Goal: Task Accomplishment & Management: Manage account settings

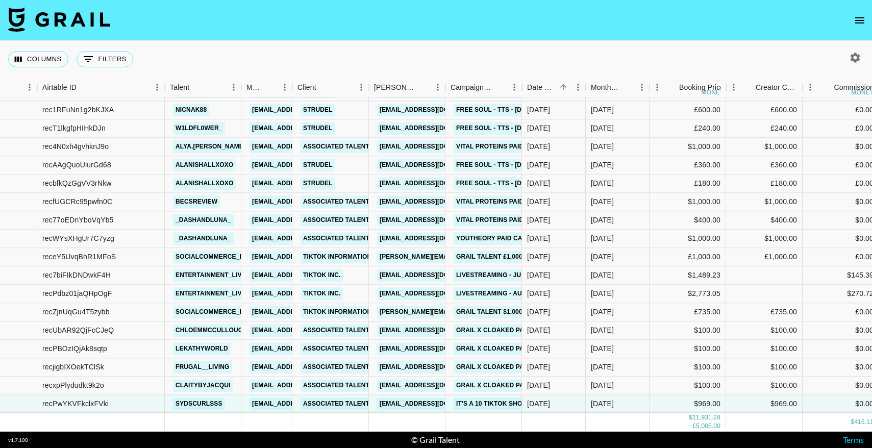
scroll to position [187, 53]
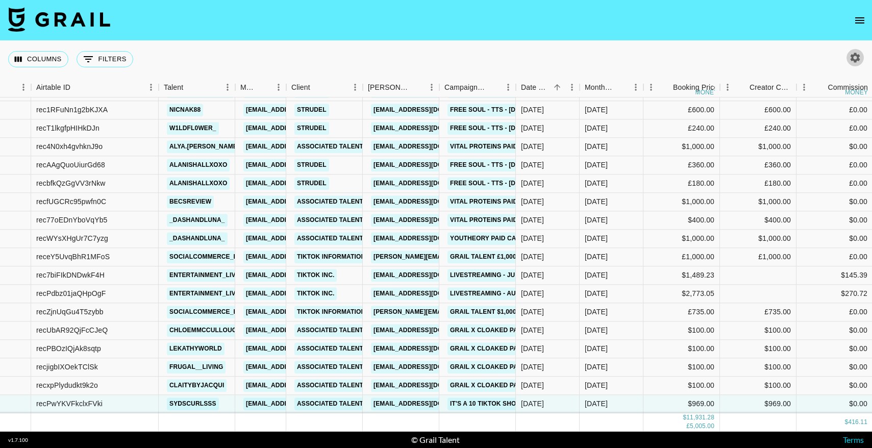
click at [852, 62] on icon "button" at bounding box center [855, 58] width 12 height 12
select select "Sep '25"
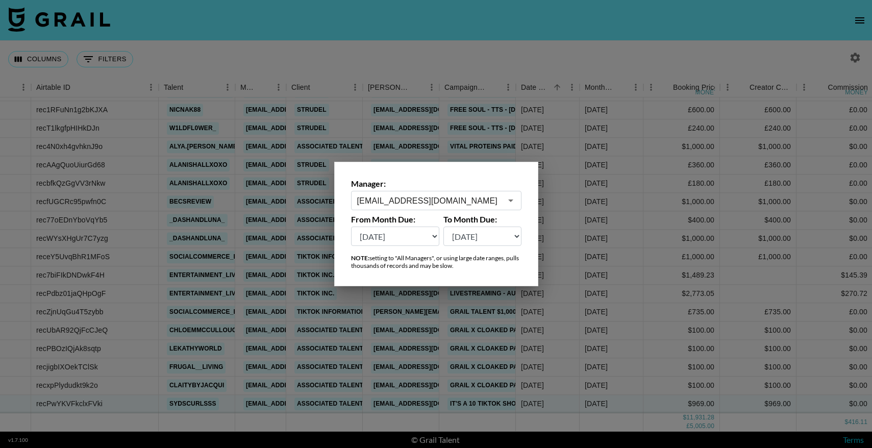
drag, startPoint x: 438, startPoint y: 210, endPoint x: 443, endPoint y: 207, distance: 5.3
click at [439, 210] on div "livestream@grail-talent.com ​" at bounding box center [436, 200] width 170 height 19
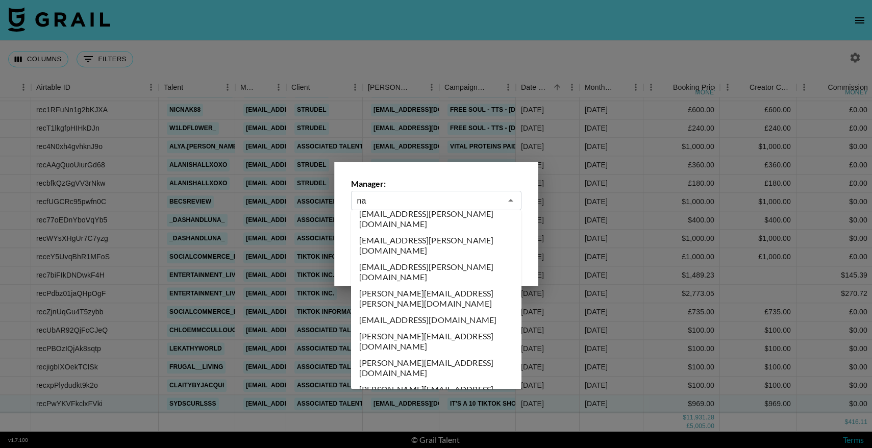
scroll to position [0, 0]
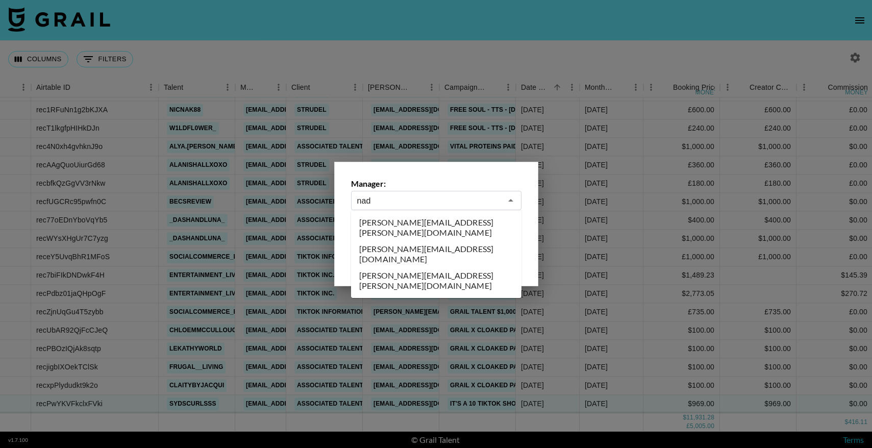
click at [435, 241] on li "nadia@grail-talent.com" at bounding box center [436, 254] width 170 height 27
type input "nadia@grail-talent.com"
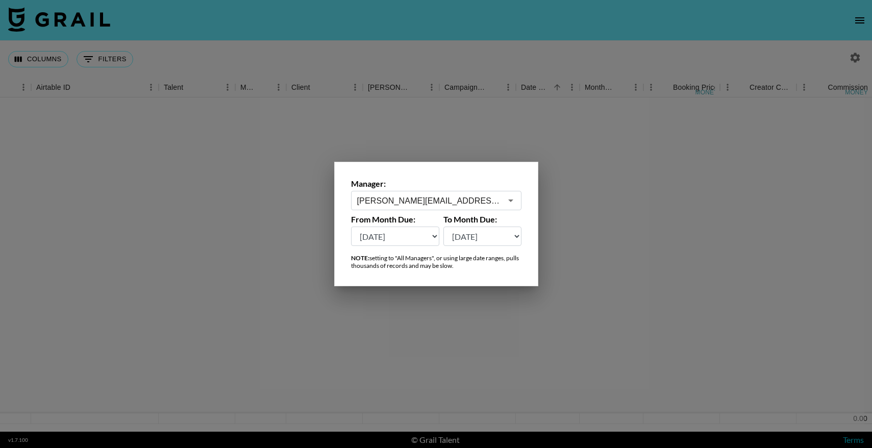
scroll to position [0, 53]
click at [655, 279] on div at bounding box center [436, 224] width 872 height 448
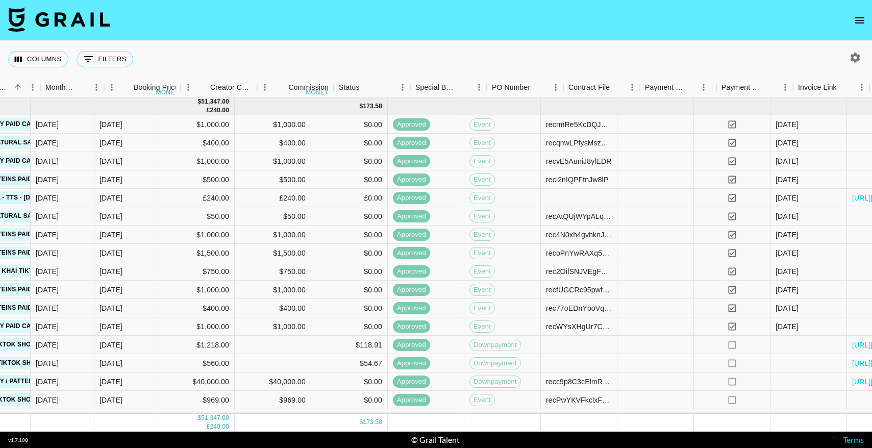
scroll to position [4, 638]
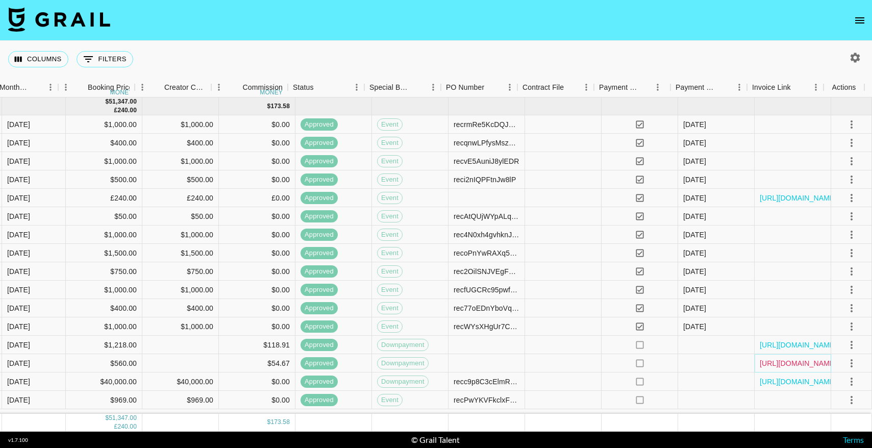
click at [779, 359] on link "https://in.xero.com/mgwuJoBZkk6N4pZka5V3iHXua5JxWB2Jg2DVR2YP" at bounding box center [798, 363] width 77 height 10
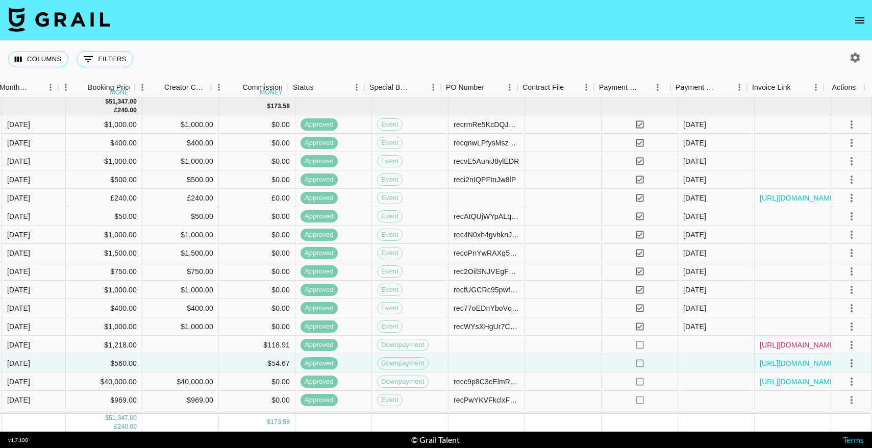
click at [784, 342] on link "https://in.xero.com/DfU2asehGFCBfqlEMGFZ2D30lPqmWUOYyx8SSrlQ" at bounding box center [798, 345] width 77 height 10
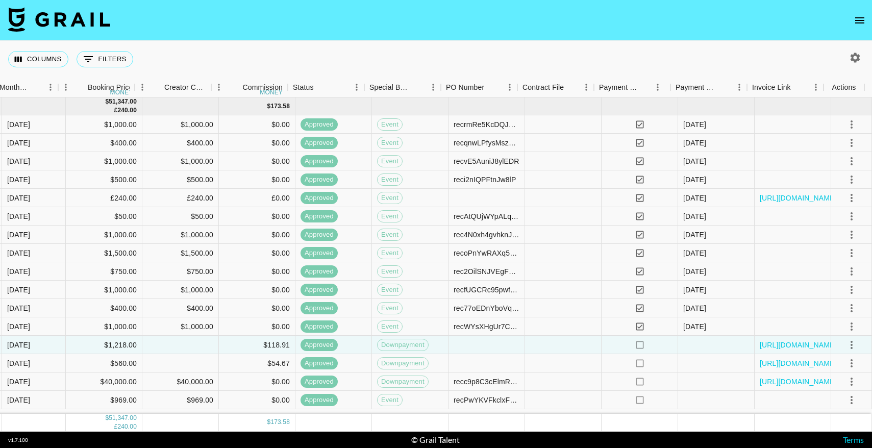
click at [852, 30] on nav at bounding box center [436, 20] width 872 height 41
click at [857, 24] on icon "open drawer" at bounding box center [860, 20] width 12 height 12
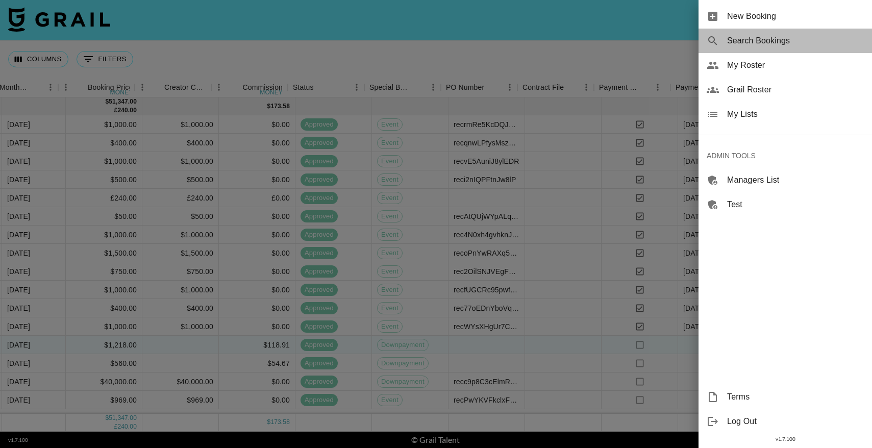
click at [778, 45] on span "Search Bookings" at bounding box center [795, 41] width 137 height 12
select select "id"
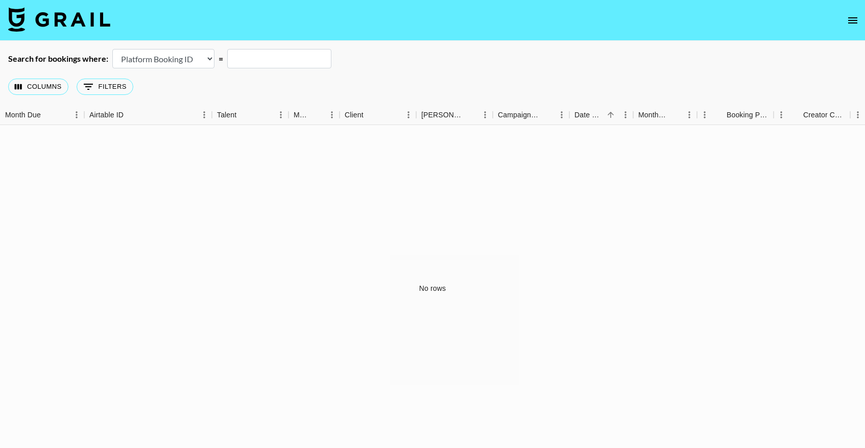
click at [293, 65] on input "text" at bounding box center [279, 58] width 104 height 19
click at [847, 18] on icon "open drawer" at bounding box center [852, 20] width 12 height 12
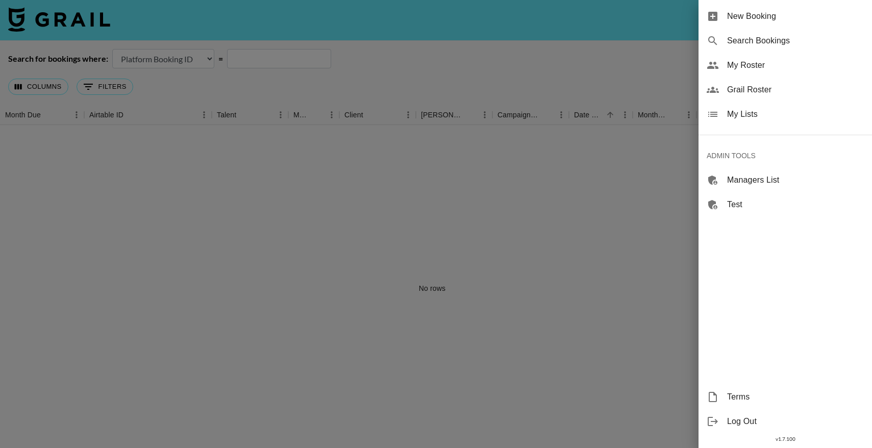
click at [601, 62] on div at bounding box center [436, 224] width 872 height 448
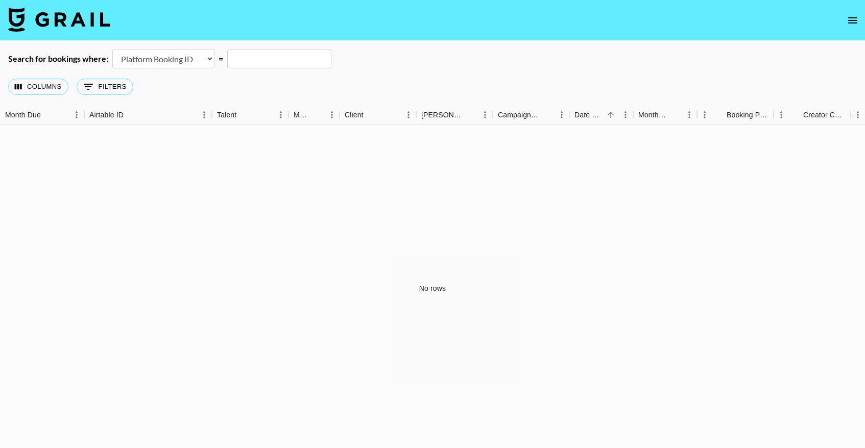
click at [64, 8] on nav at bounding box center [432, 20] width 865 height 41
click at [61, 13] on img at bounding box center [59, 19] width 102 height 24
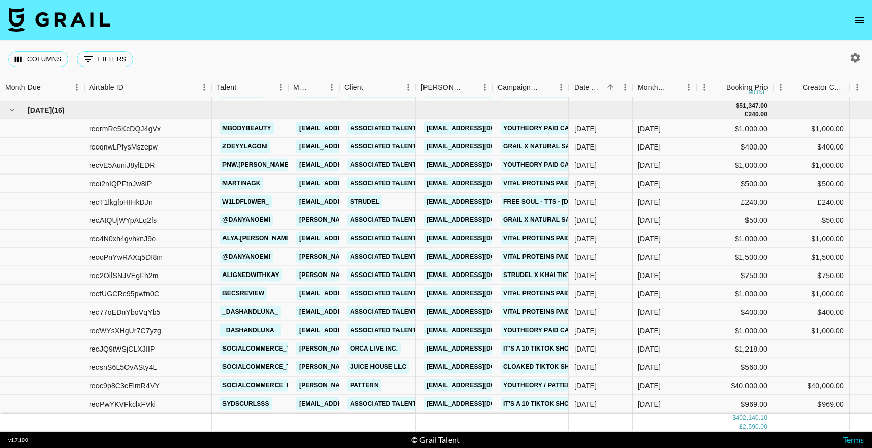
scroll to position [1744, 0]
click at [379, 343] on link "Orca Live Inc." at bounding box center [374, 349] width 53 height 13
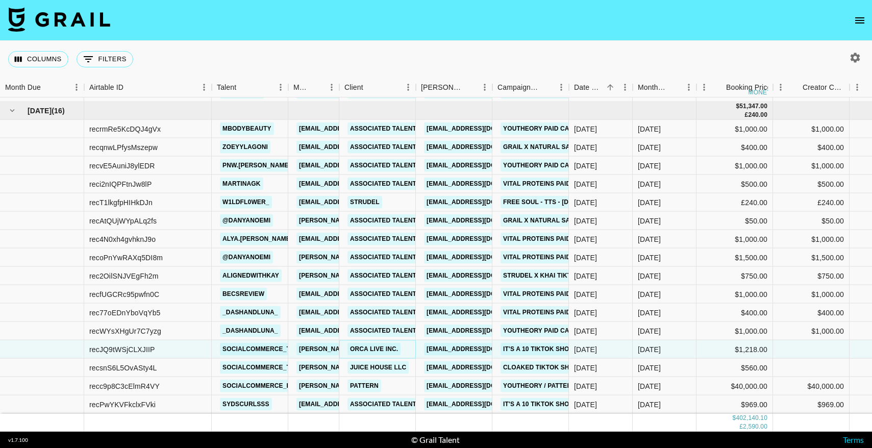
click at [387, 343] on link "Orca Live Inc." at bounding box center [374, 349] width 53 height 13
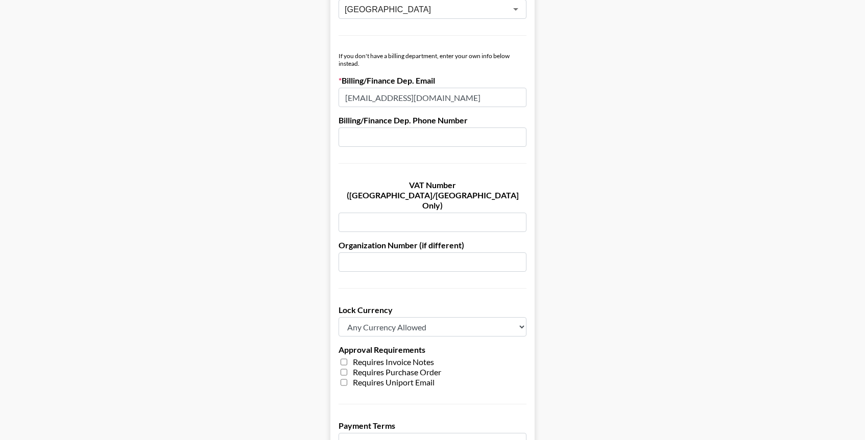
scroll to position [661, 0]
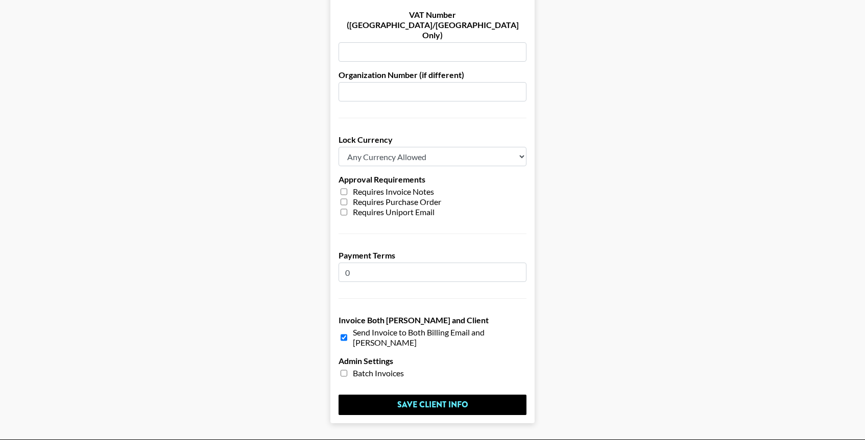
scroll to position [707, 0]
